Goal: Task Accomplishment & Management: Manage account settings

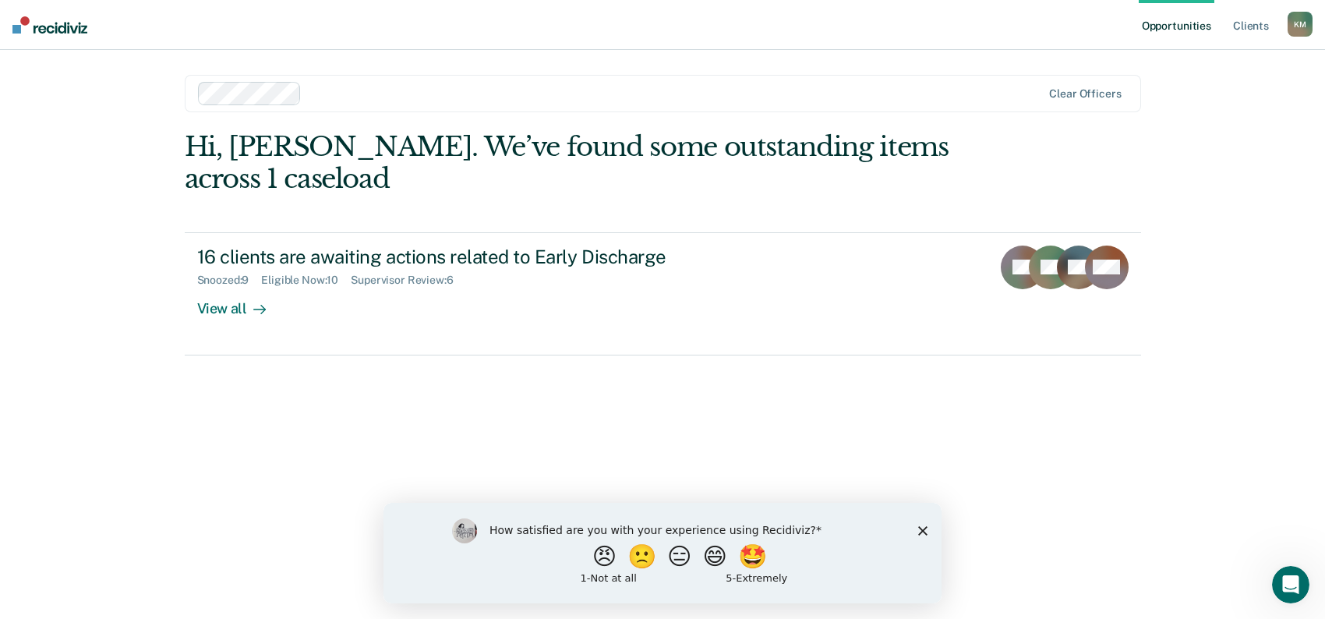
click at [922, 529] on polygon "Close survey" at bounding box center [922, 529] width 9 height 9
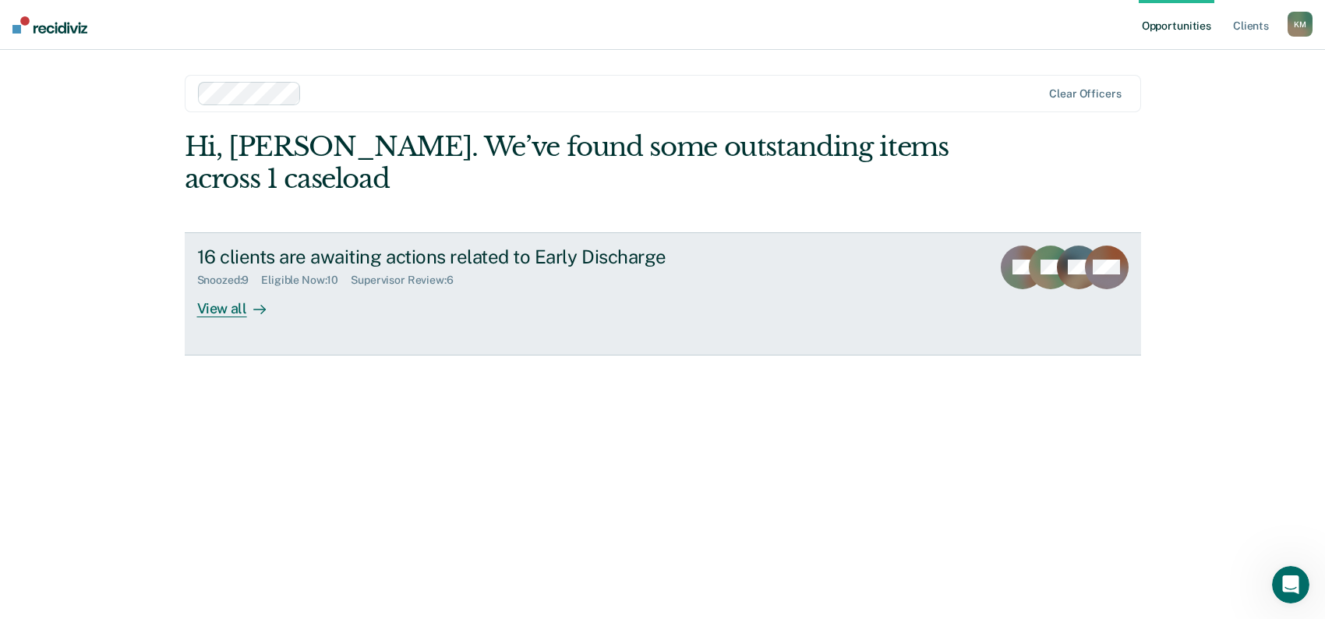
click at [214, 308] on div "View all" at bounding box center [240, 302] width 87 height 30
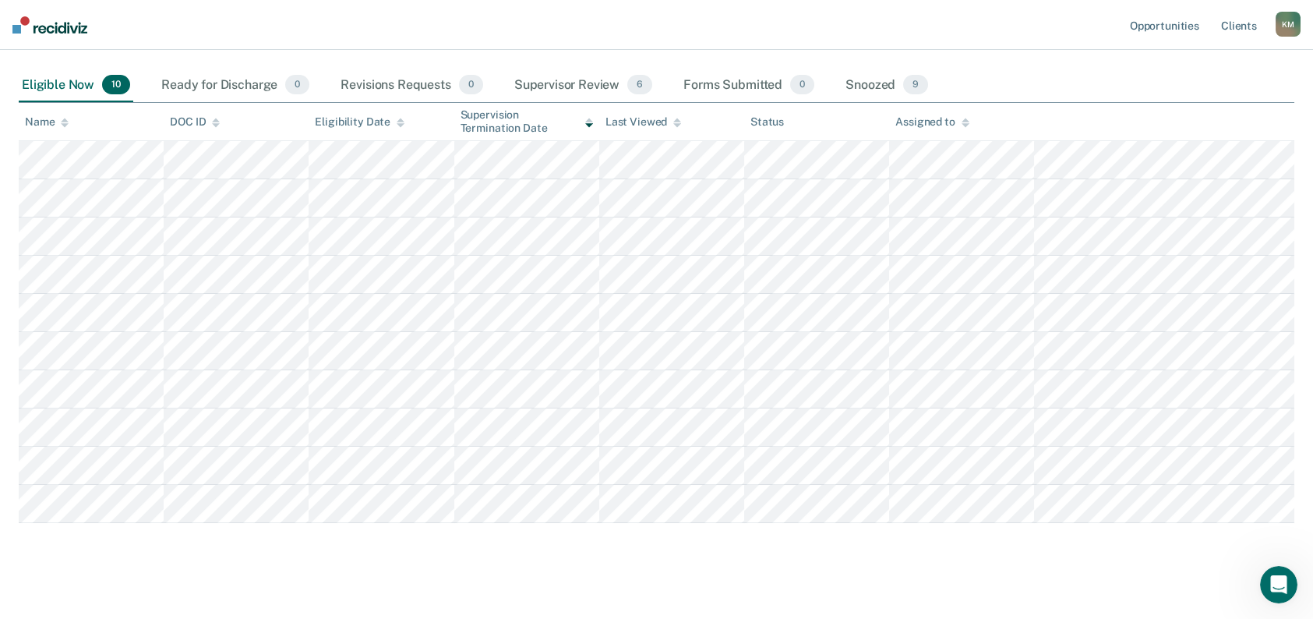
scroll to position [156, 0]
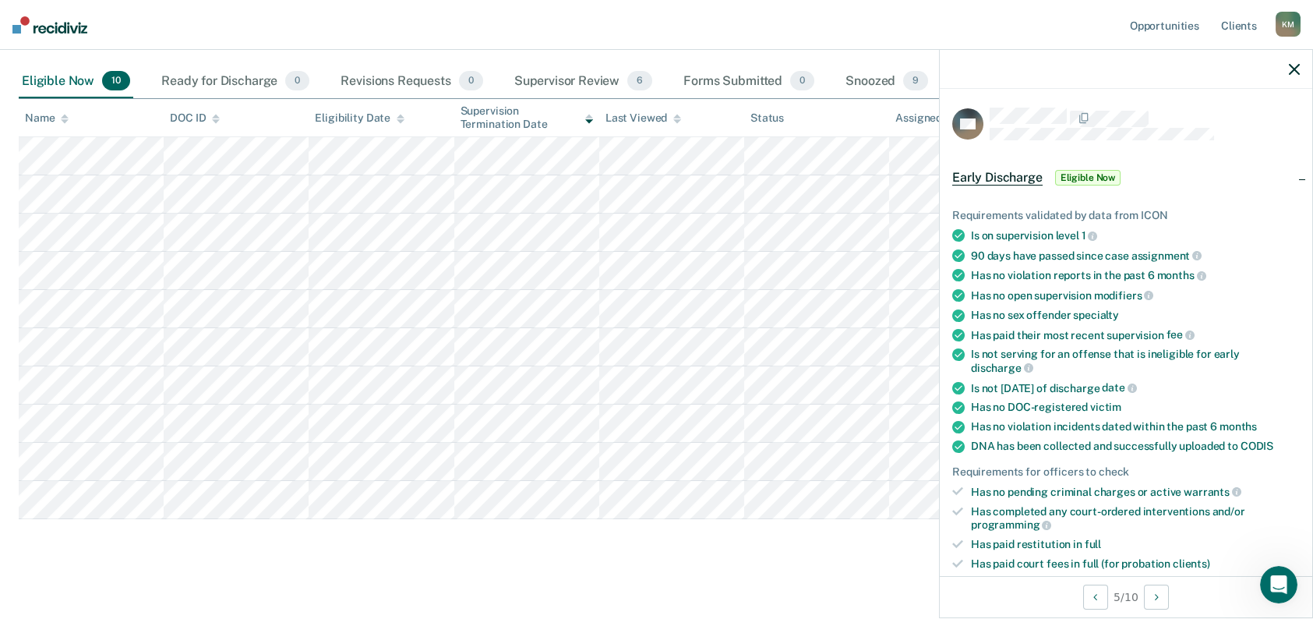
click at [1091, 175] on span "Eligible Now" at bounding box center [1088, 178] width 66 height 16
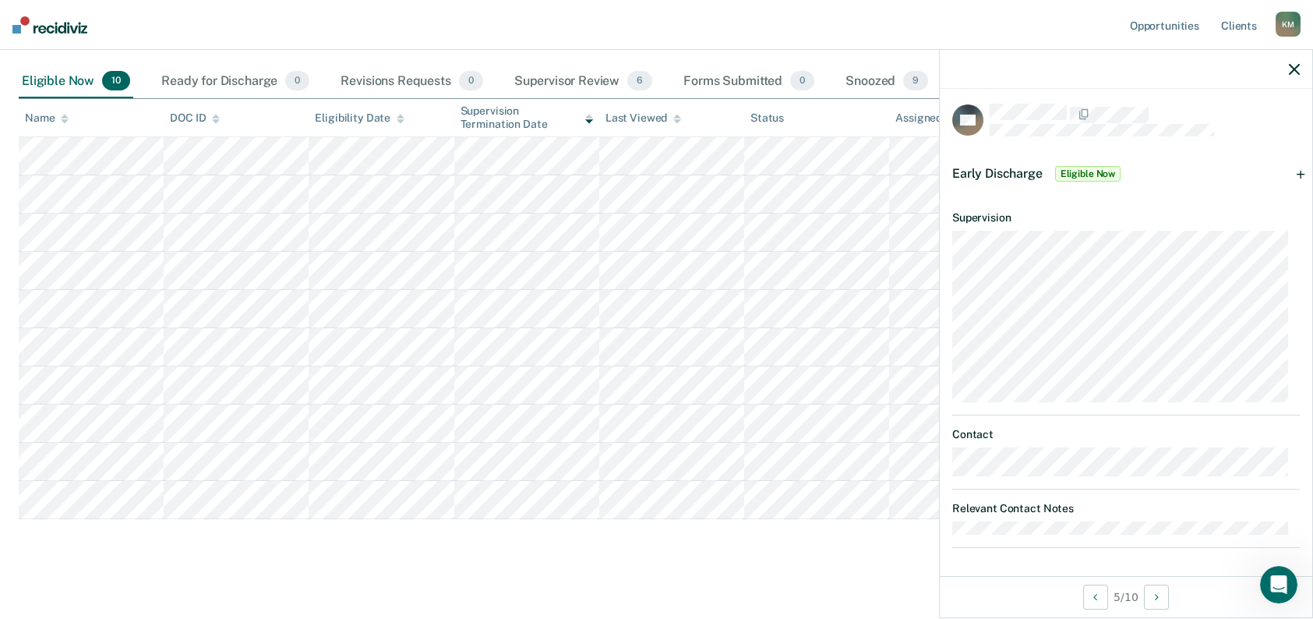
scroll to position [168, 0]
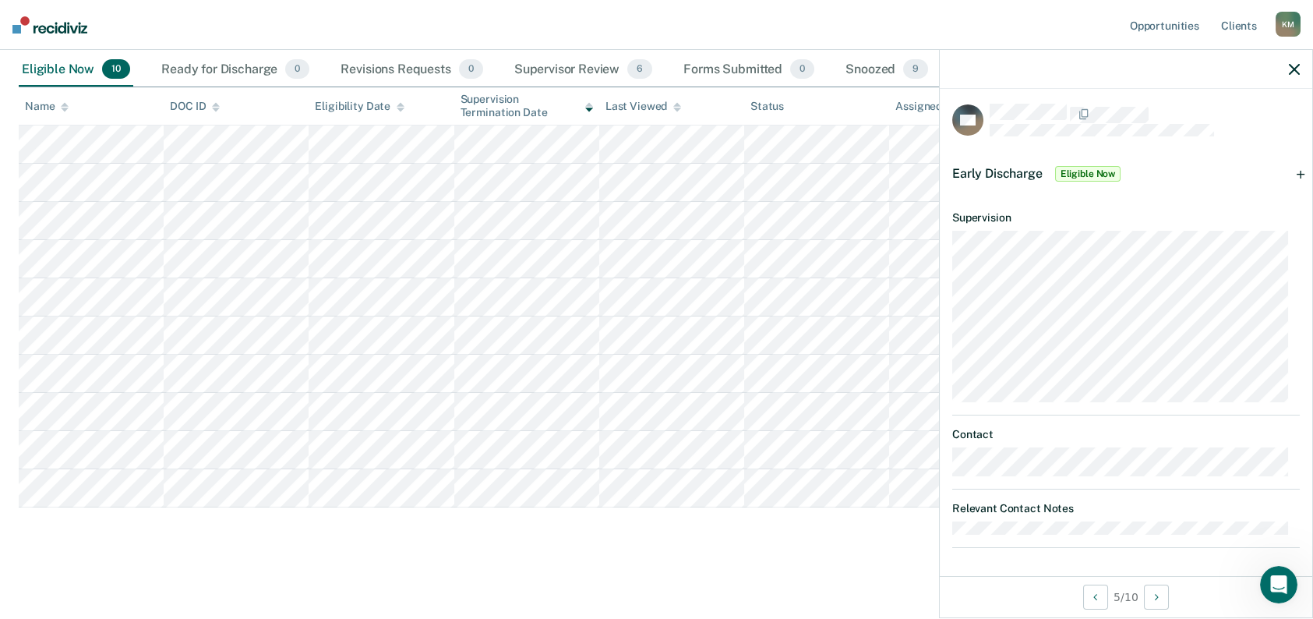
click at [1084, 170] on span "Eligible Now" at bounding box center [1088, 174] width 66 height 16
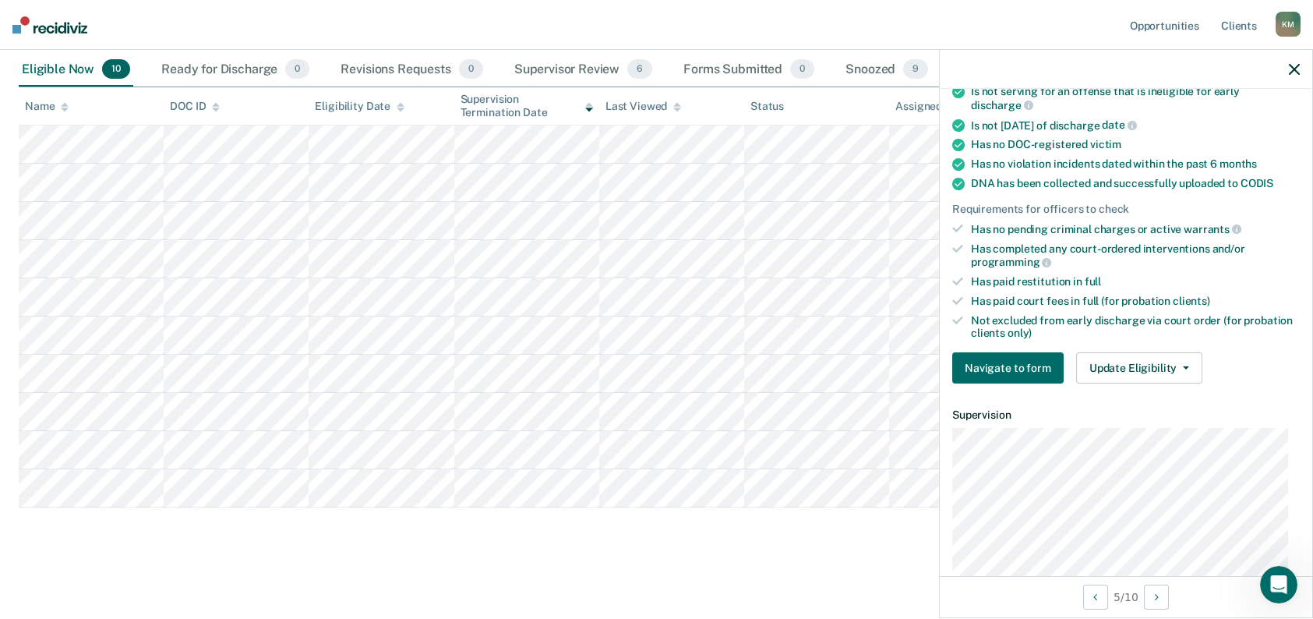
scroll to position [227, 0]
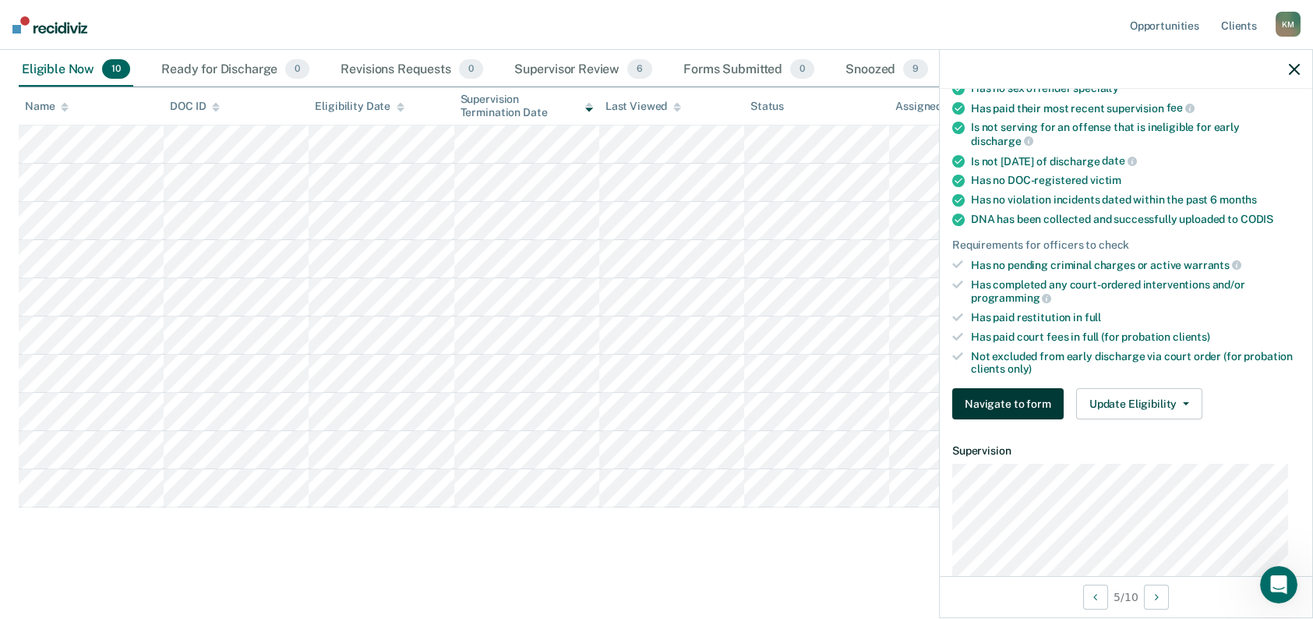
click at [1007, 403] on button "Navigate to form" at bounding box center [1008, 403] width 111 height 31
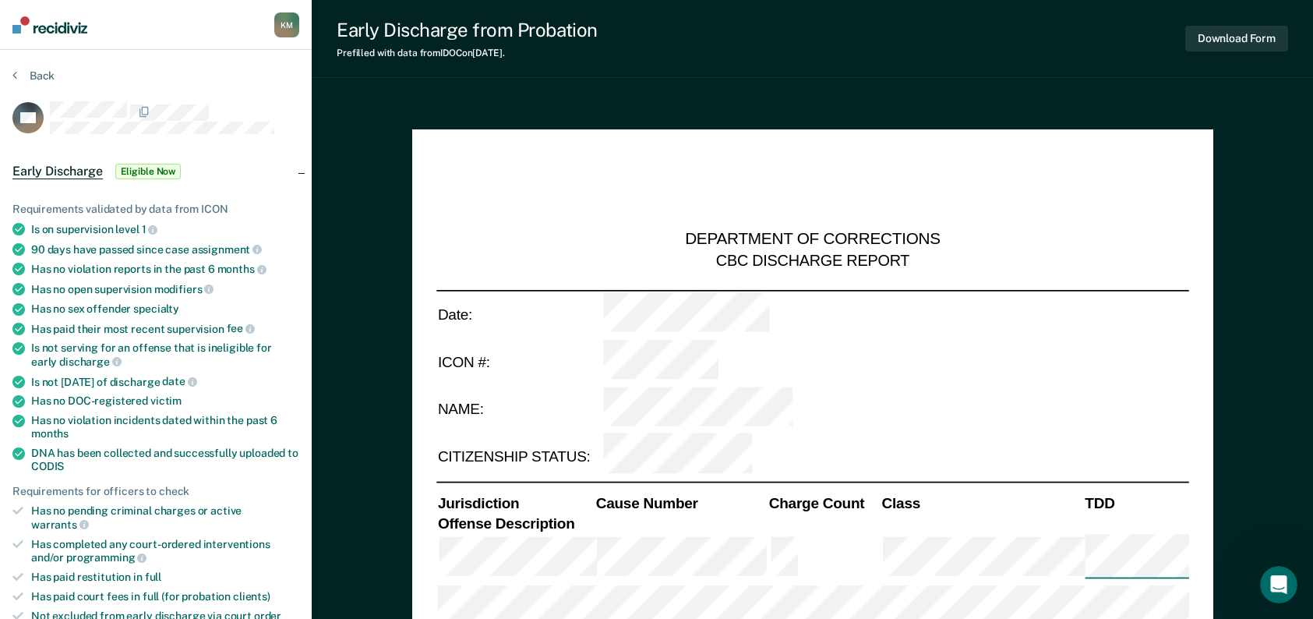
click at [239, 71] on div "Back" at bounding box center [155, 85] width 287 height 33
click at [12, 72] on icon at bounding box center [14, 75] width 5 height 12
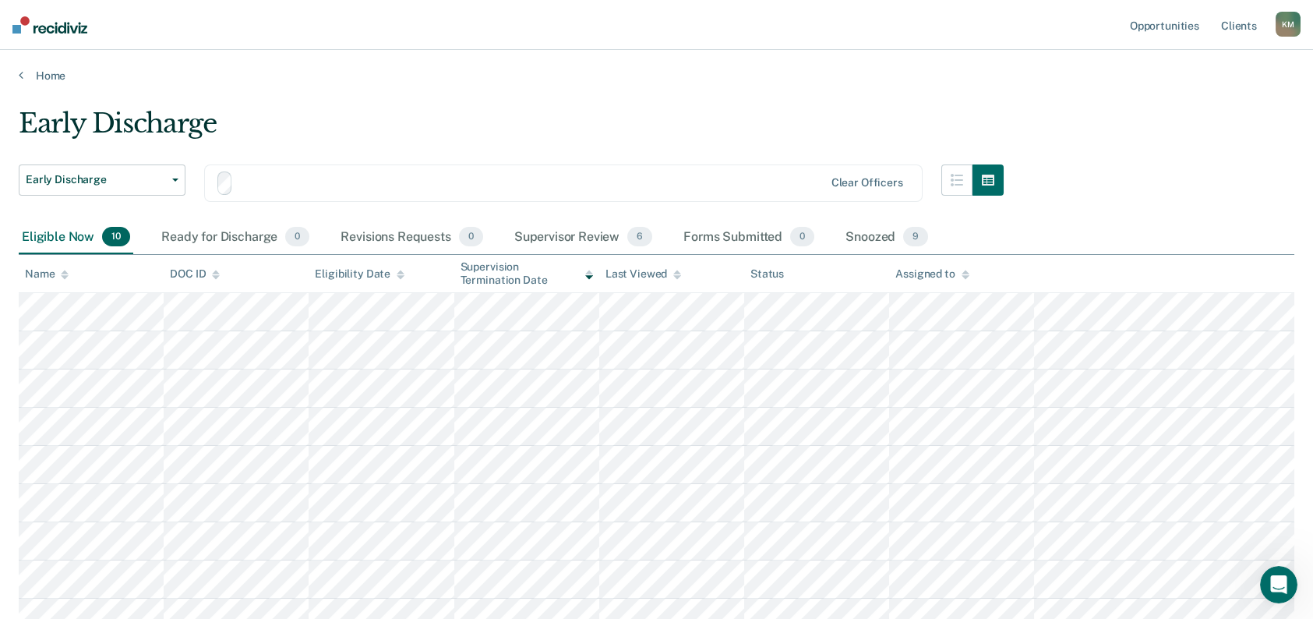
scroll to position [168, 0]
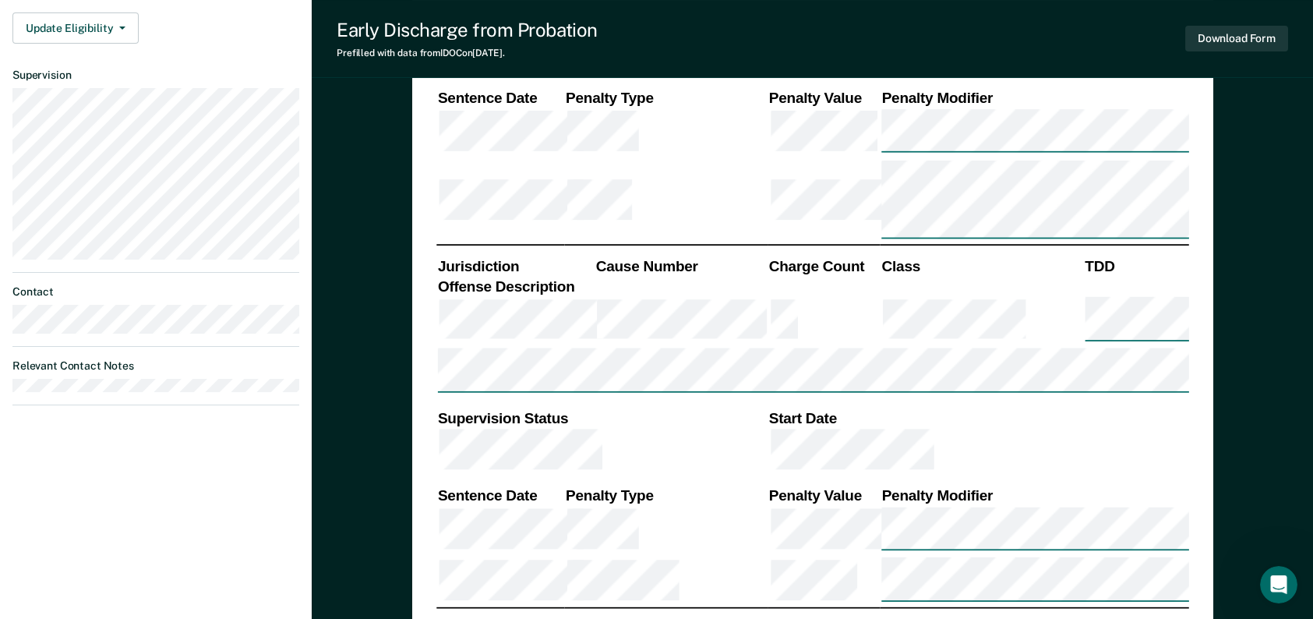
scroll to position [546, 0]
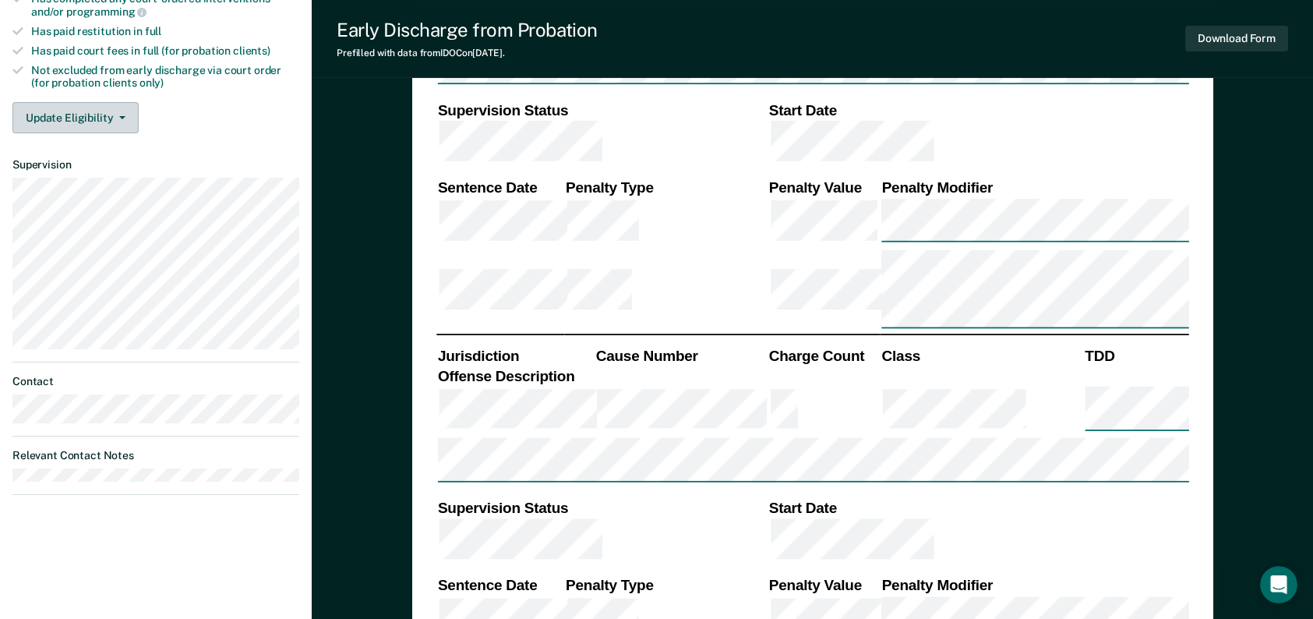
click at [74, 103] on button "Update Eligibility" at bounding box center [75, 117] width 126 height 31
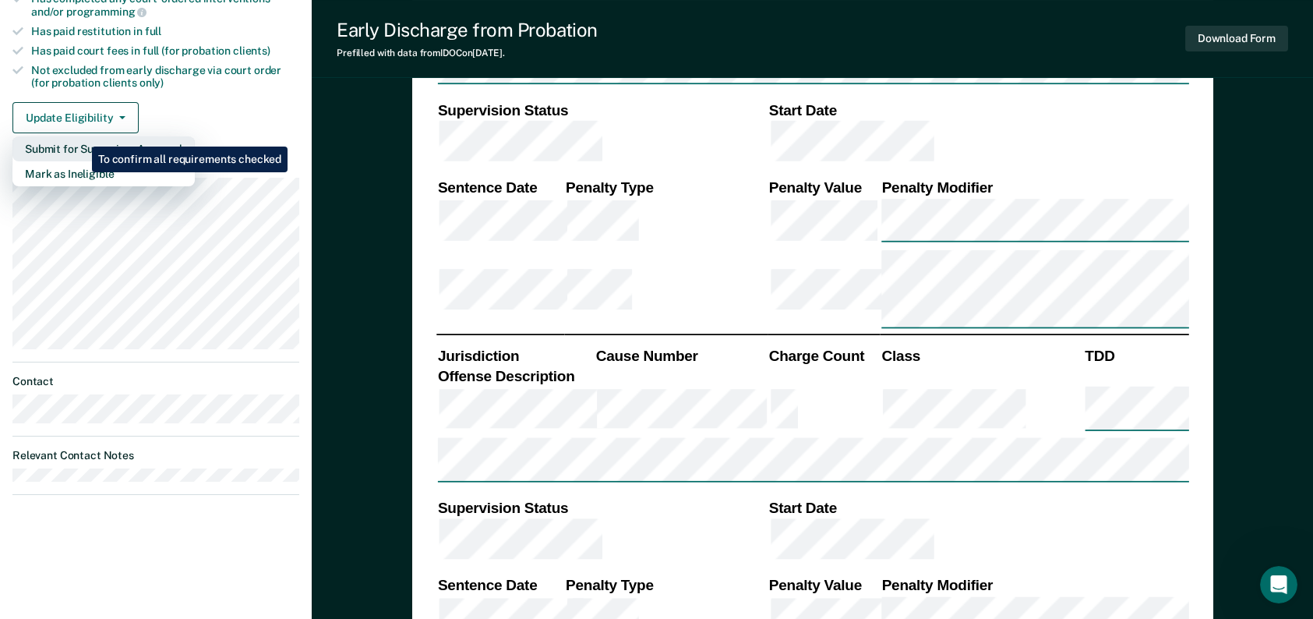
click at [80, 136] on button "Submit for Supervisor Approval" at bounding box center [103, 148] width 182 height 25
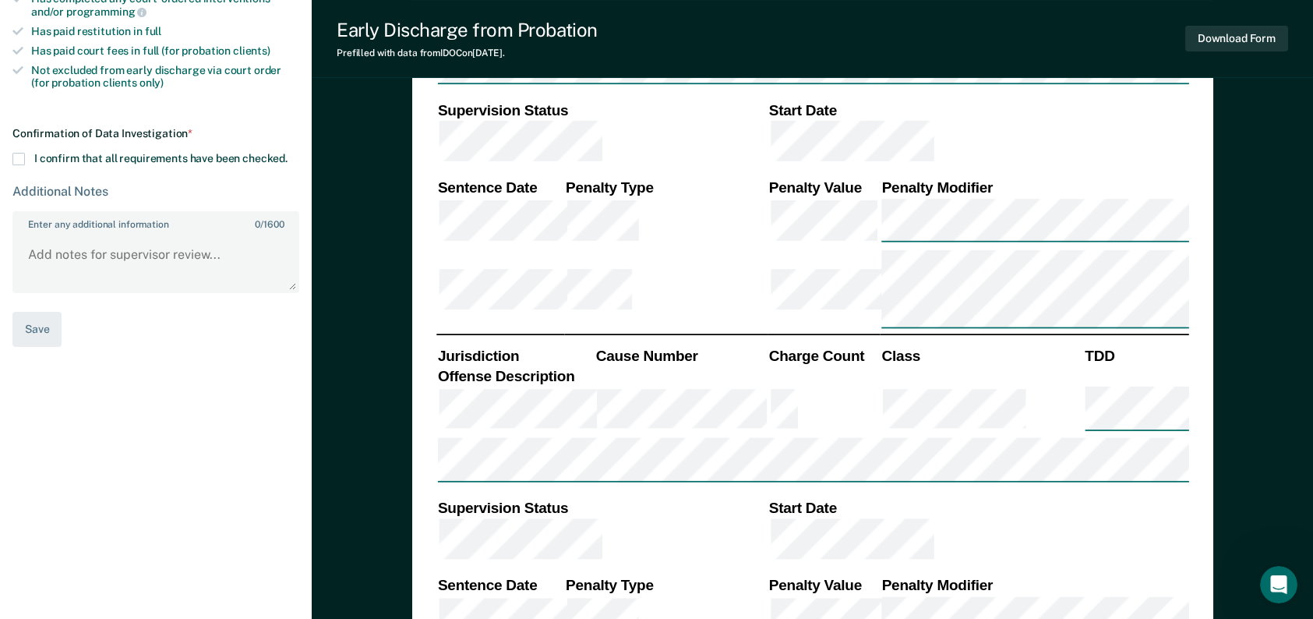
click at [15, 153] on span at bounding box center [18, 159] width 12 height 12
click at [288, 153] on input "I confirm that all requirements have been checked." at bounding box center [288, 153] width 0 height 0
click at [45, 315] on button "Save" at bounding box center [36, 329] width 49 height 35
type textarea "x"
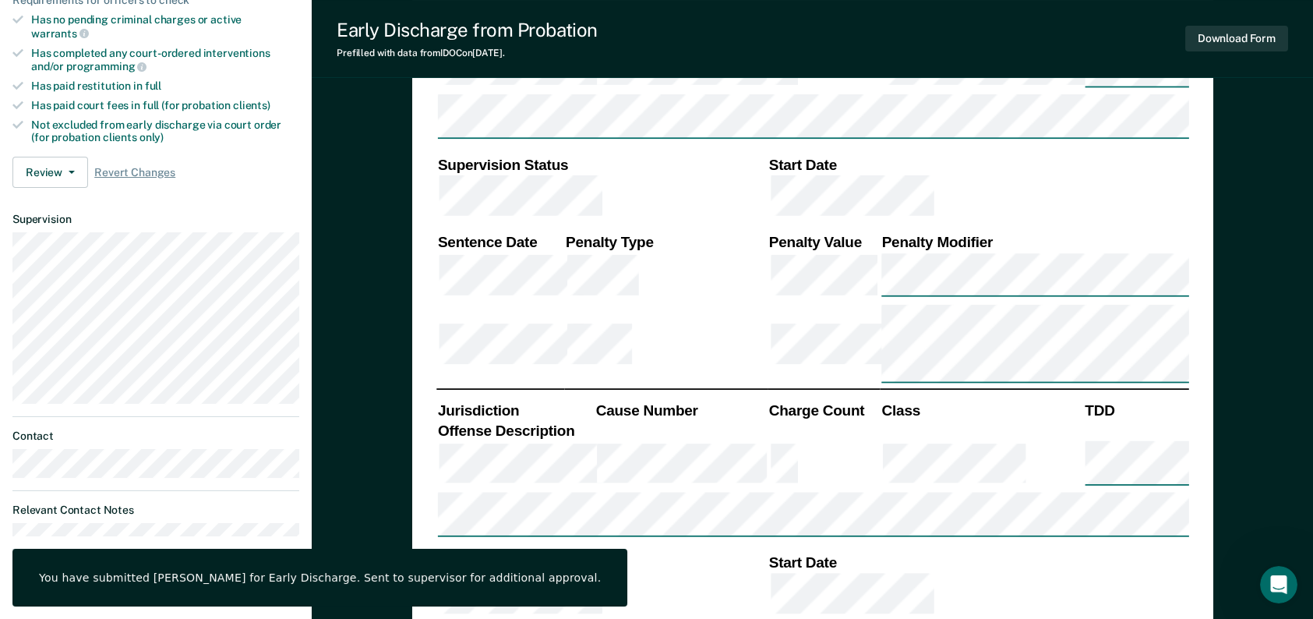
scroll to position [468, 0]
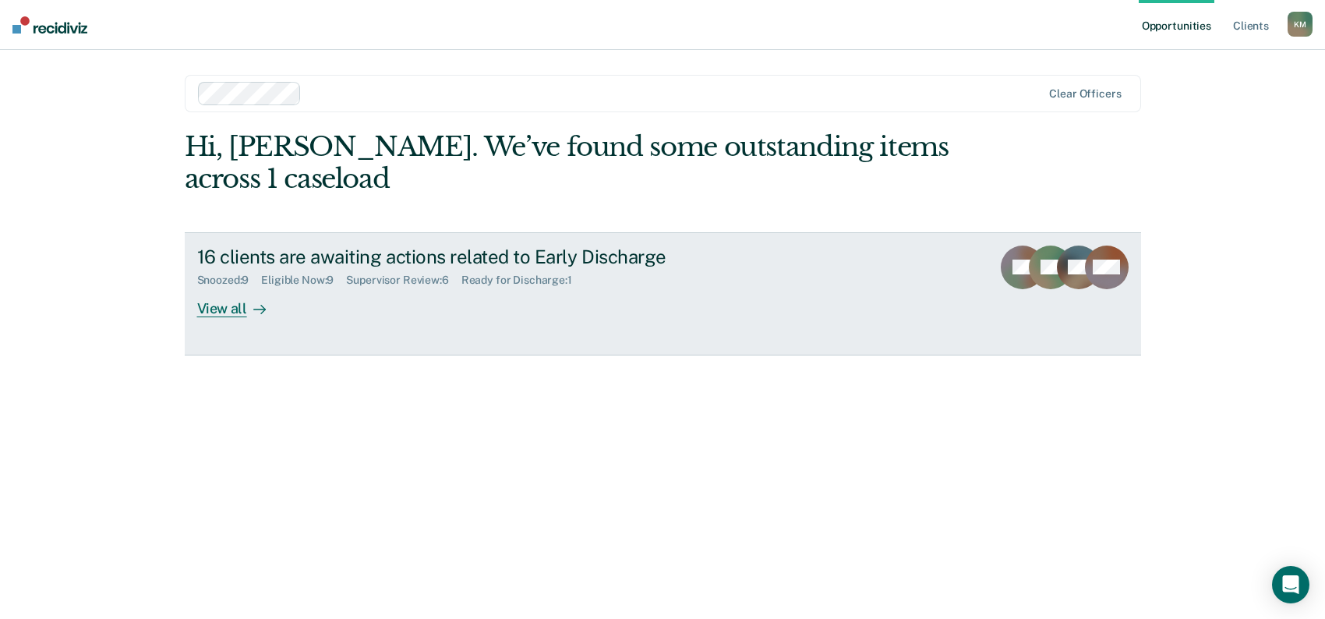
click at [213, 314] on div "View all" at bounding box center [240, 302] width 87 height 30
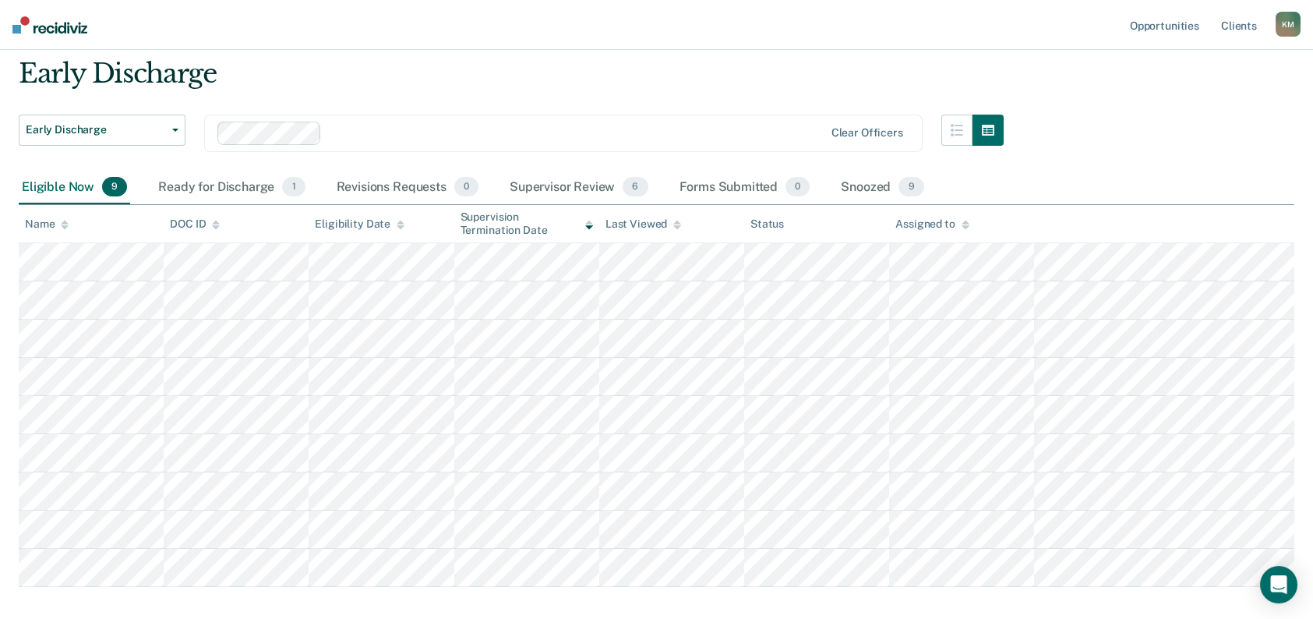
scroll to position [78, 0]
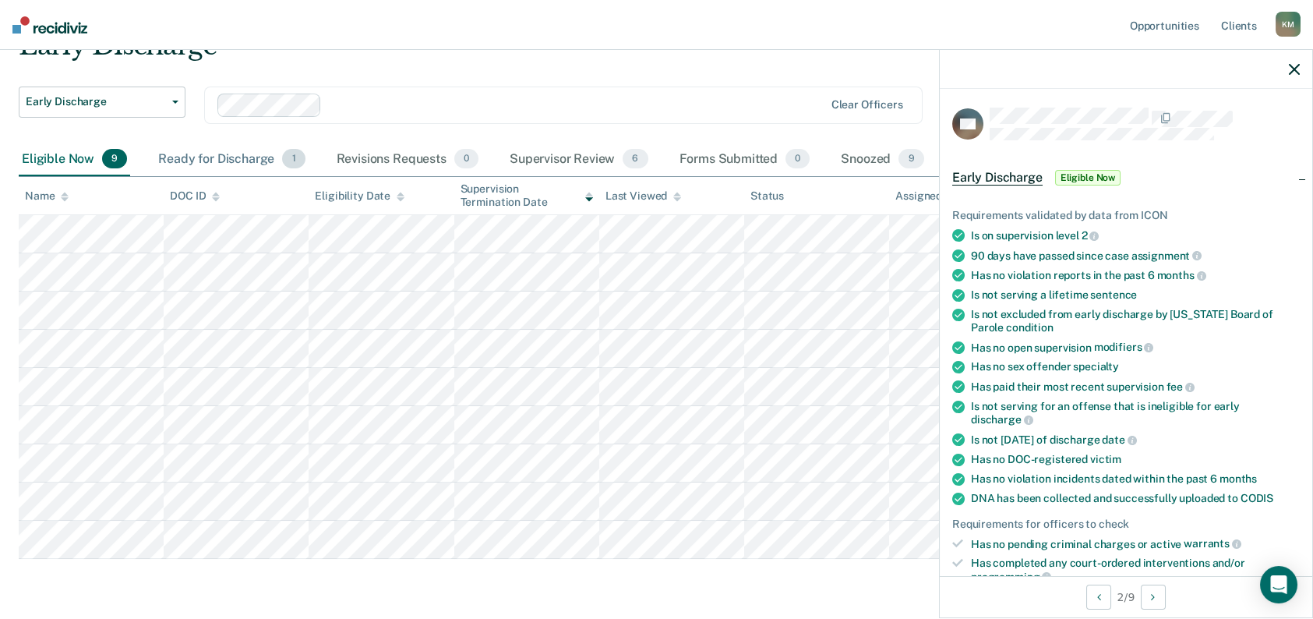
click at [207, 156] on div "Ready for Discharge 1" at bounding box center [231, 160] width 153 height 34
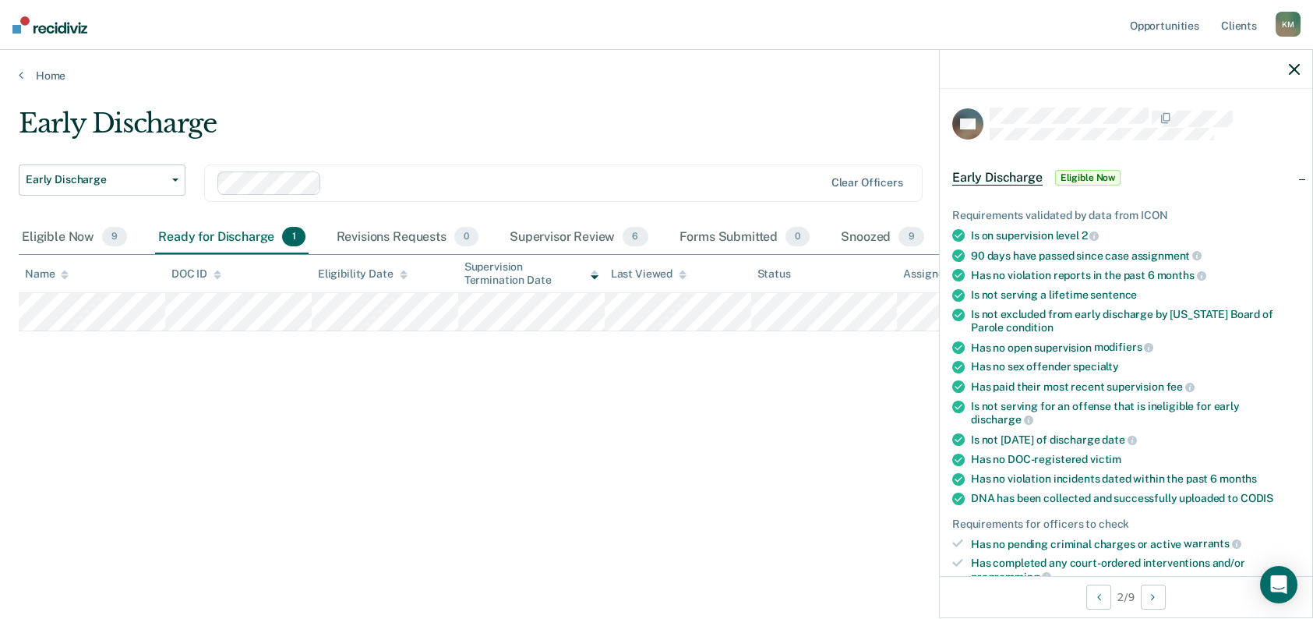
scroll to position [0, 0]
click at [1303, 64] on icon "button" at bounding box center [1306, 69] width 11 height 11
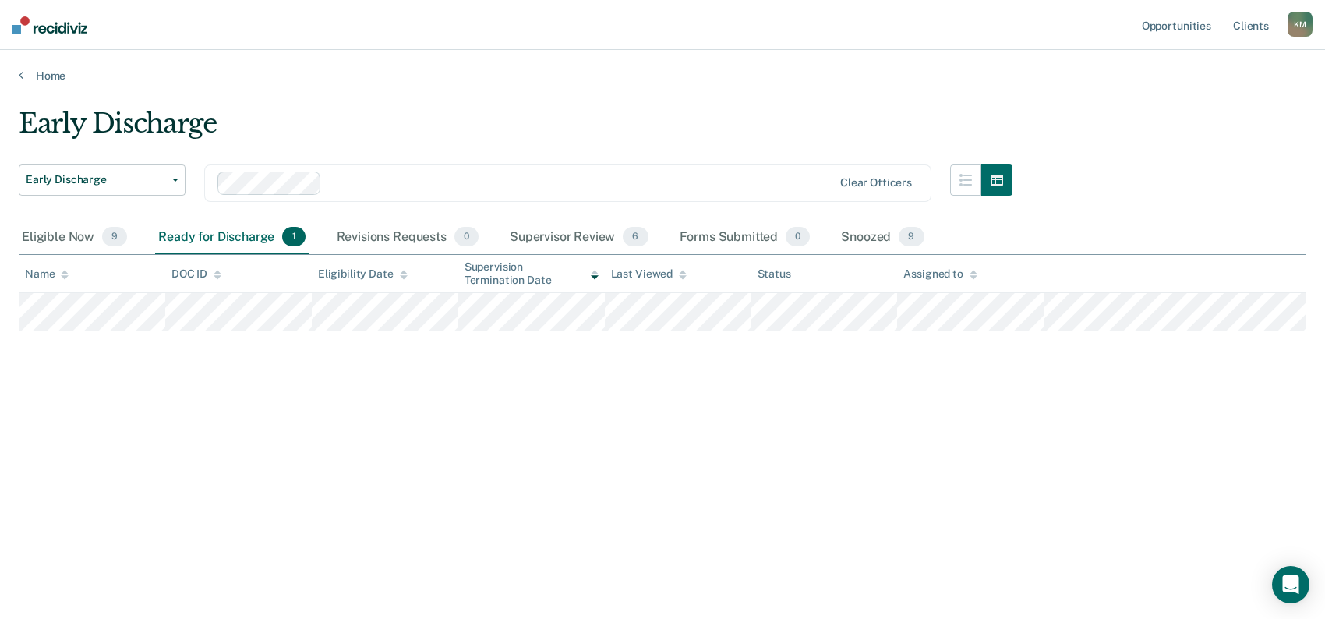
click at [988, 313] on main "Early Discharge Early Discharge Early Discharge Clear officers Eligible Now 9 R…" at bounding box center [662, 349] width 1325 height 532
copy table "Name DOC ID Eligibility Date Supervision Termination Date Last Viewed Status As…"
click at [83, 30] on img at bounding box center [49, 24] width 75 height 17
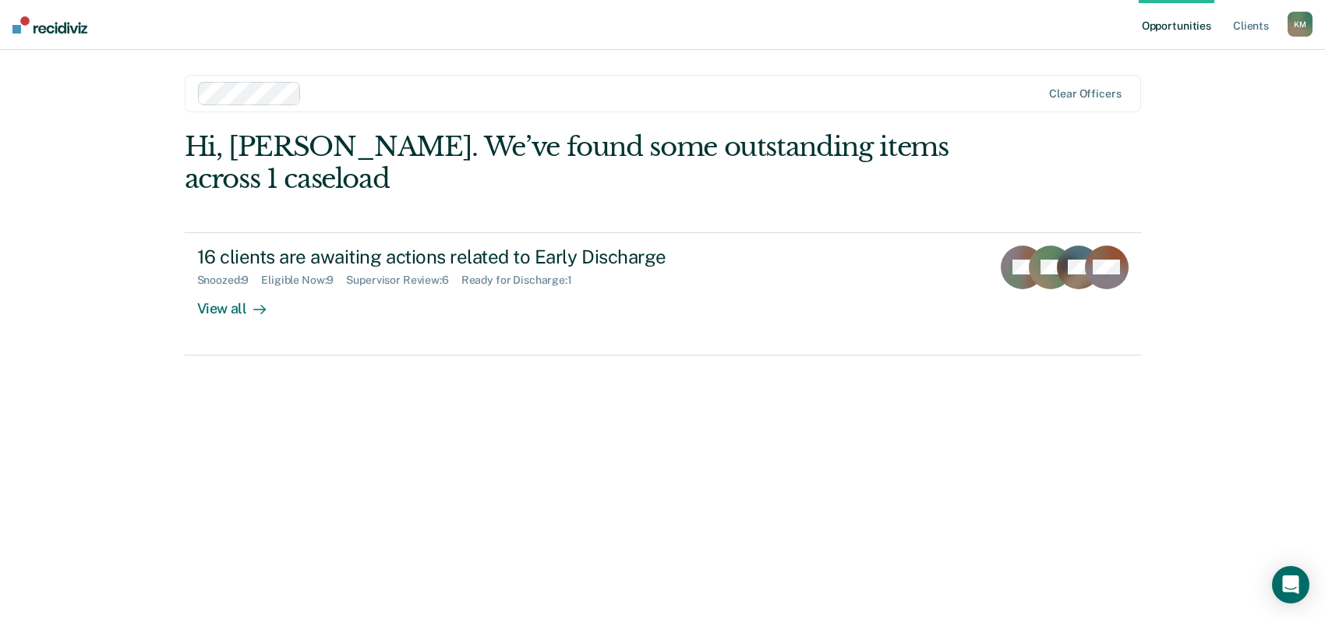
drag, startPoint x: 102, startPoint y: 28, endPoint x: 42, endPoint y: 30, distance: 60.1
click at [43, 30] on nav "Opportunities Client s [PERSON_NAME] K M Profile How it works Log Out" at bounding box center [662, 25] width 1325 height 50
drag, startPoint x: 48, startPoint y: 27, endPoint x: 12, endPoint y: 90, distance: 72.3
click at [12, 90] on div "Opportunities Client s [PERSON_NAME] K M Profile How it works Log Out Clear off…" at bounding box center [662, 309] width 1325 height 619
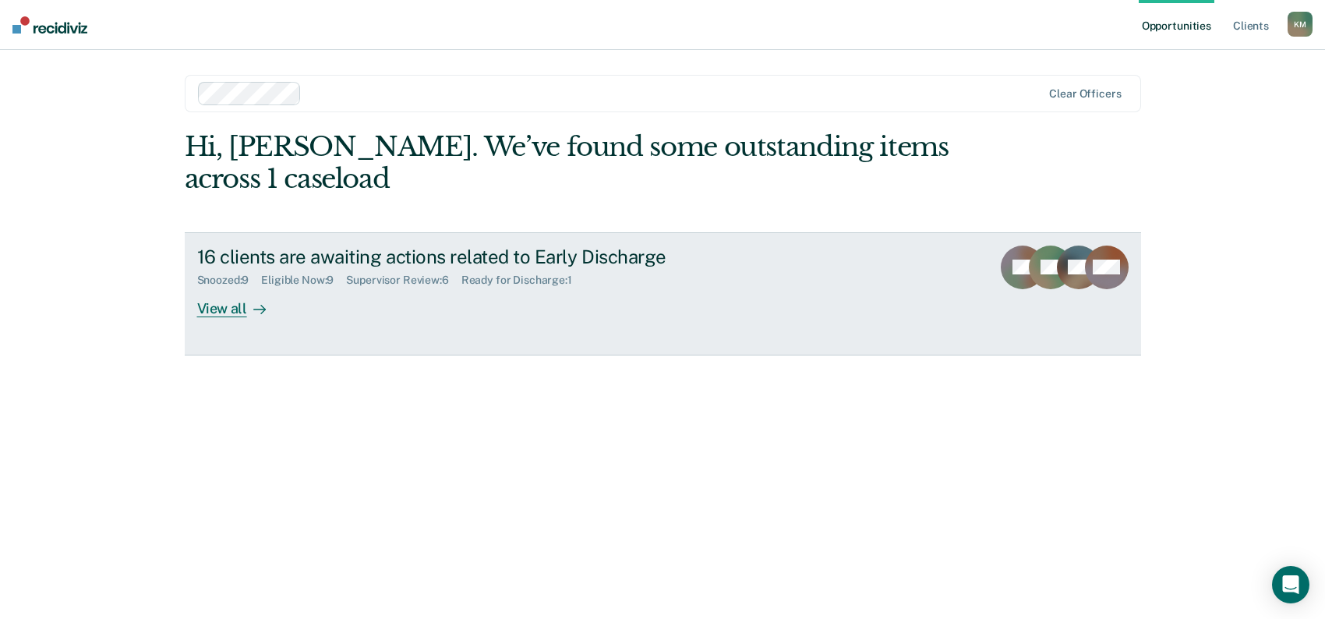
click at [226, 307] on div "View all" at bounding box center [240, 302] width 87 height 30
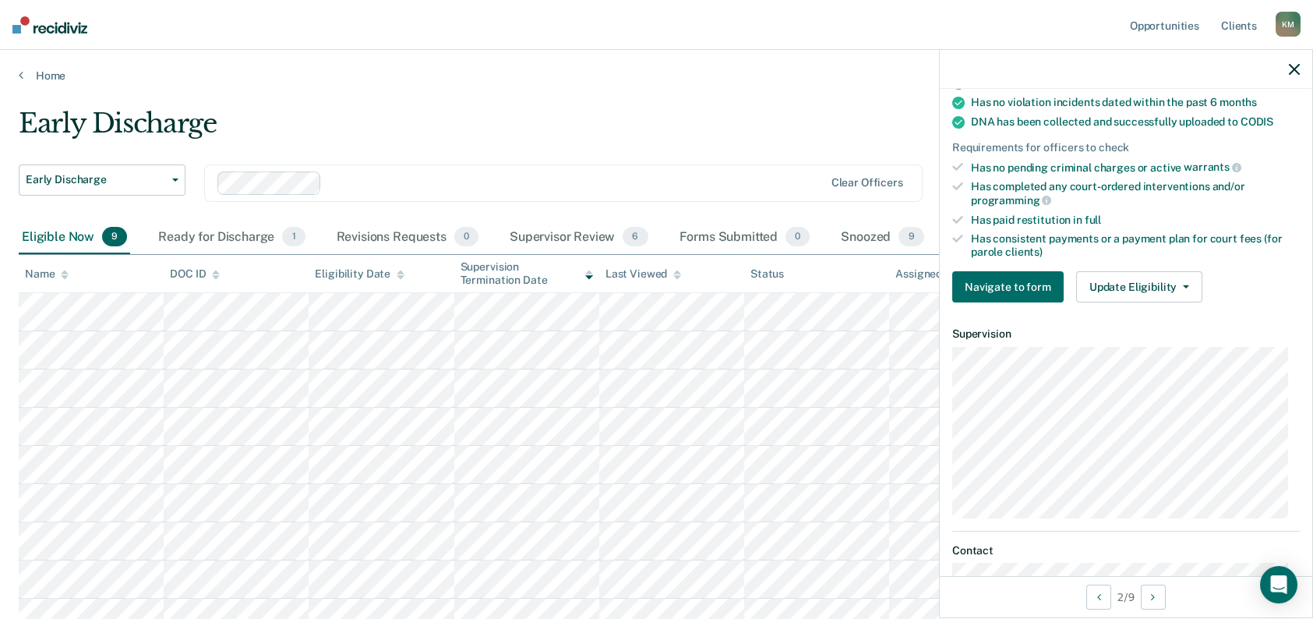
scroll to position [390, 0]
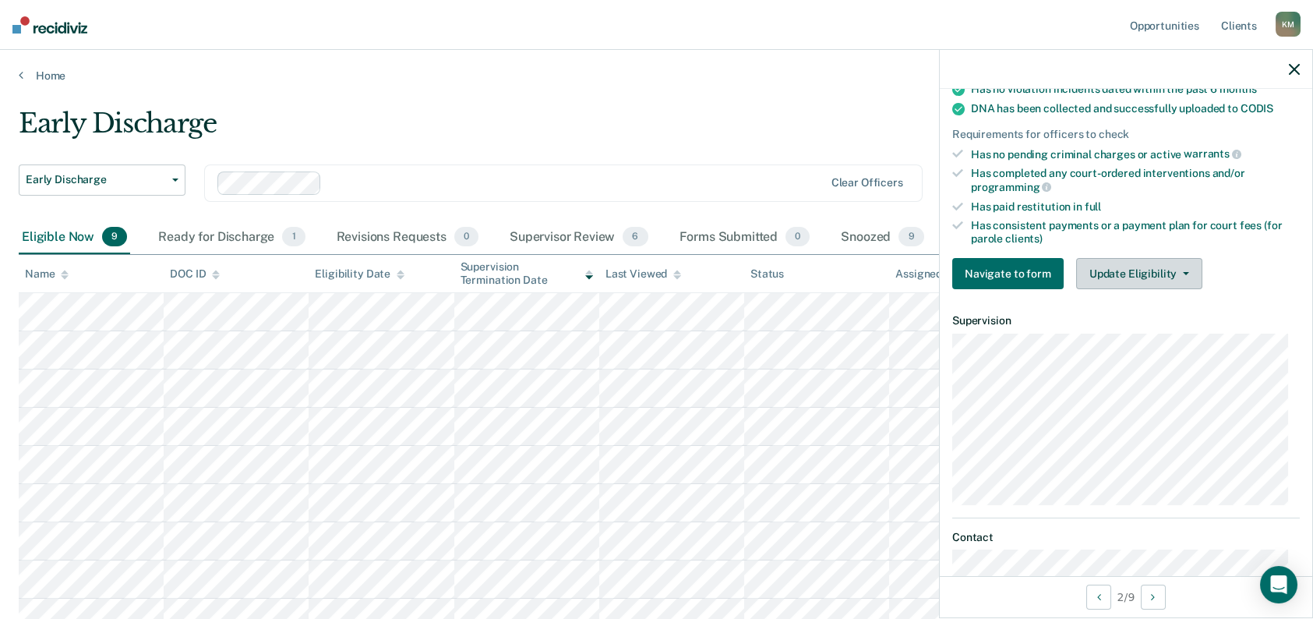
click at [1127, 278] on button "Update Eligibility" at bounding box center [1139, 273] width 126 height 31
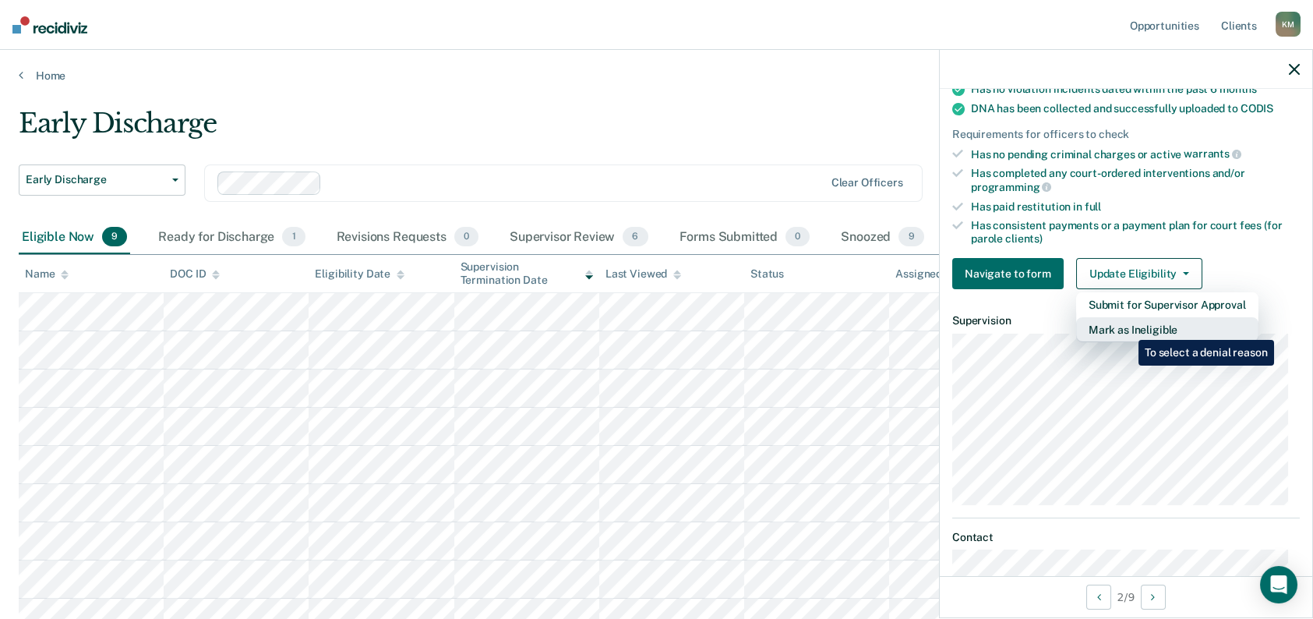
click at [1127, 328] on button "Mark as Ineligible" at bounding box center [1167, 329] width 182 height 25
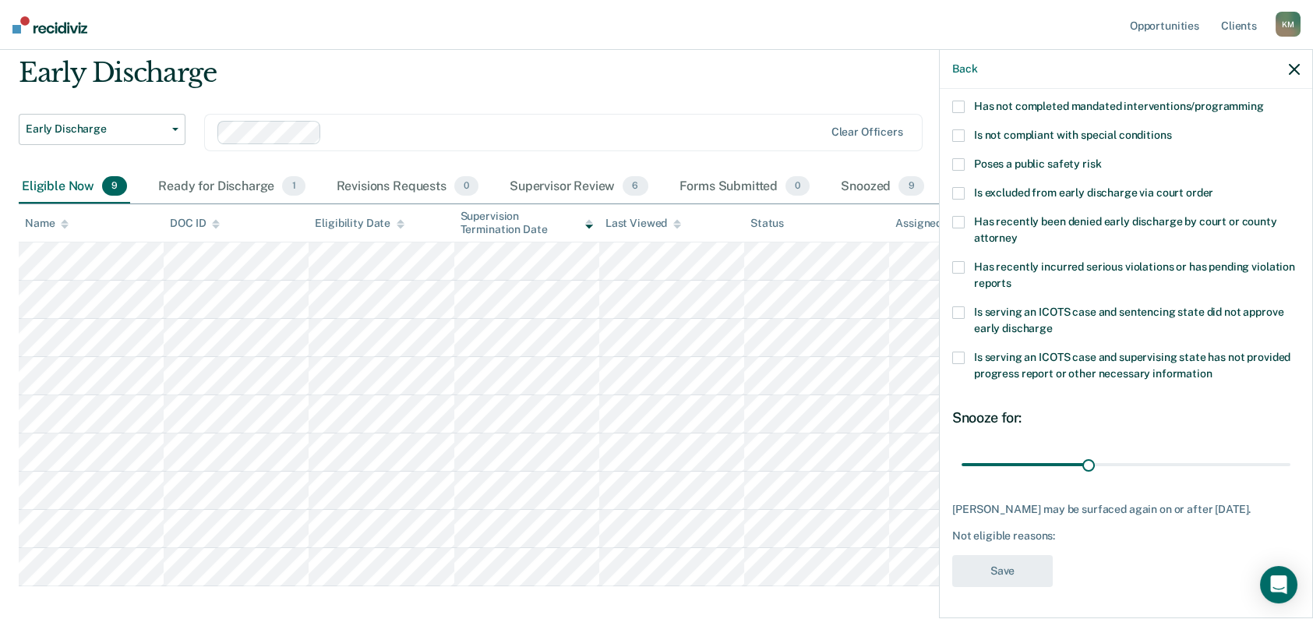
scroll to position [78, 0]
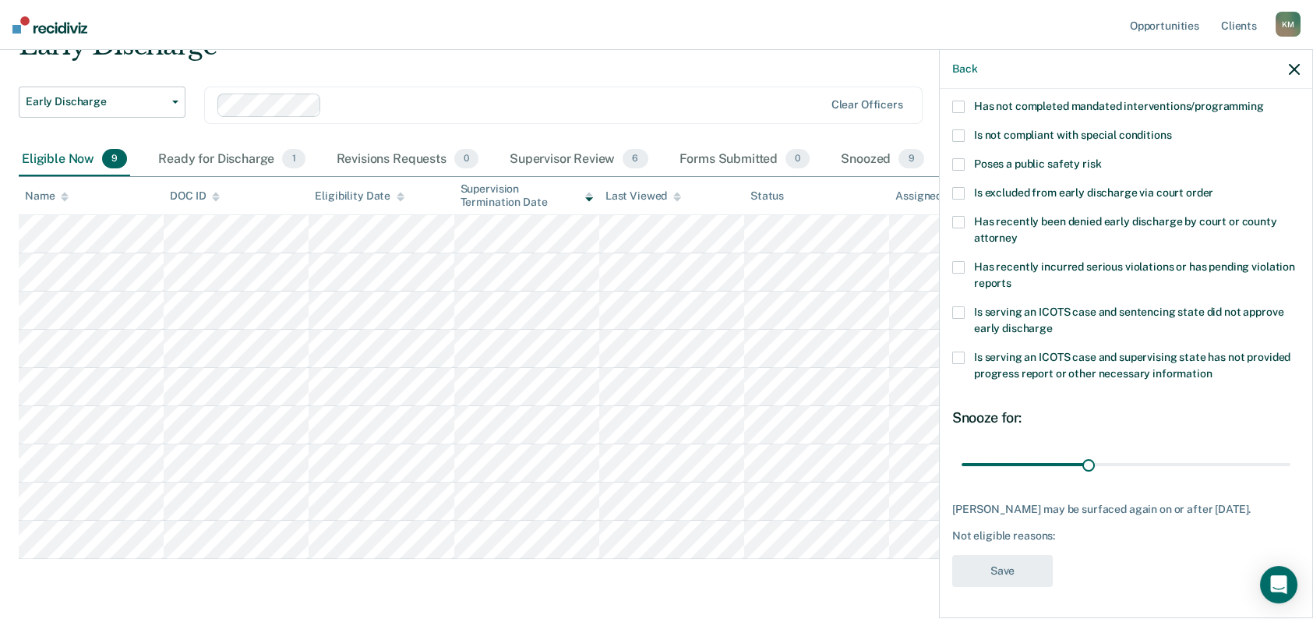
click at [200, 615] on main "Early Discharge Early Discharge Early Discharge Clear officers Eligible Now 9 R…" at bounding box center [656, 336] width 1313 height 662
click at [555, 80] on div "Early Discharge Early Discharge Early Discharge Clear officers" at bounding box center [511, 86] width 985 height 113
click at [527, 48] on nav "Opportunities Client s [PERSON_NAME] K M Profile How it works Log Out" at bounding box center [656, 25] width 1313 height 50
click at [1299, 68] on icon "button" at bounding box center [1294, 69] width 11 height 11
